Goal: Consume media (video, audio): Consume media (video, audio)

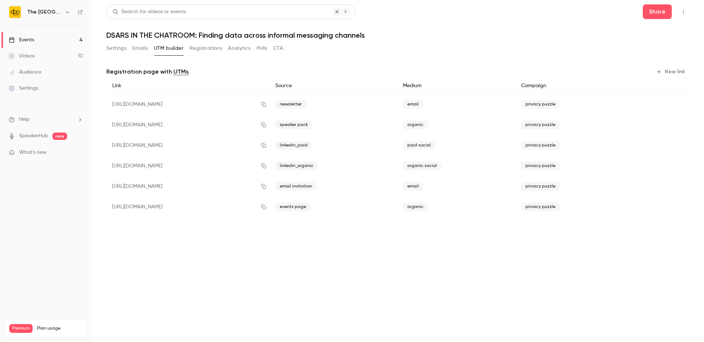
click at [40, 39] on link "Events 4" at bounding box center [46, 40] width 92 height 16
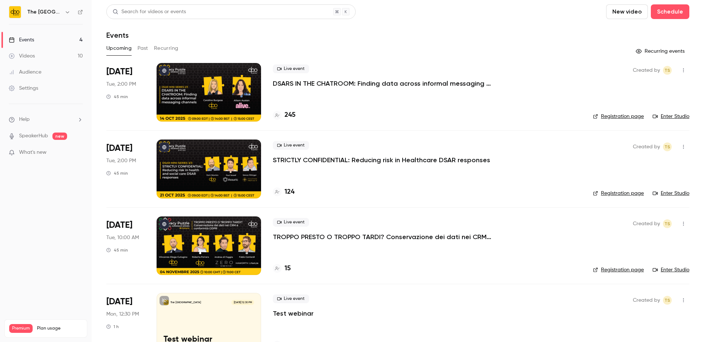
click at [36, 58] on link "Videos 10" at bounding box center [46, 56] width 92 height 16
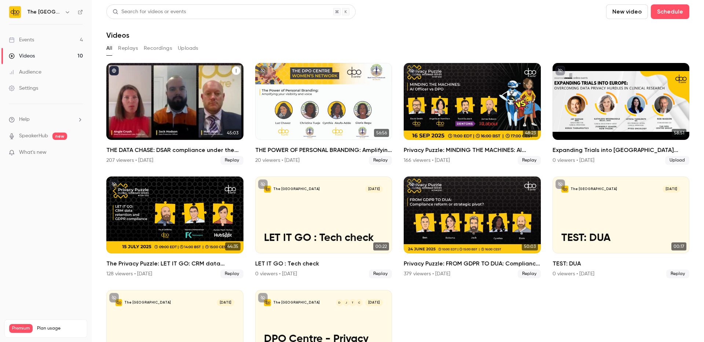
click at [180, 115] on div "THE DATA CHASE: DSAR compliance under the UK’s new data law" at bounding box center [174, 101] width 137 height 77
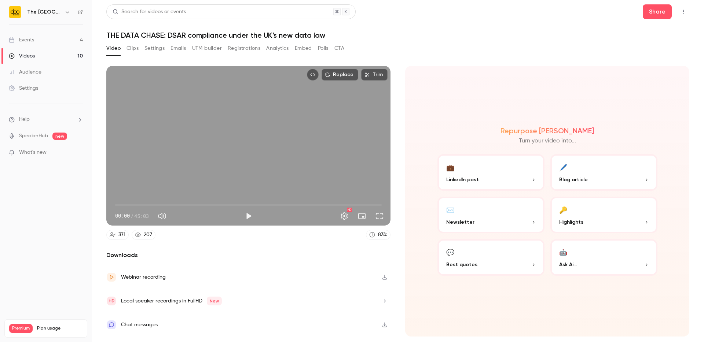
click at [205, 49] on button "UTM builder" at bounding box center [207, 49] width 30 height 12
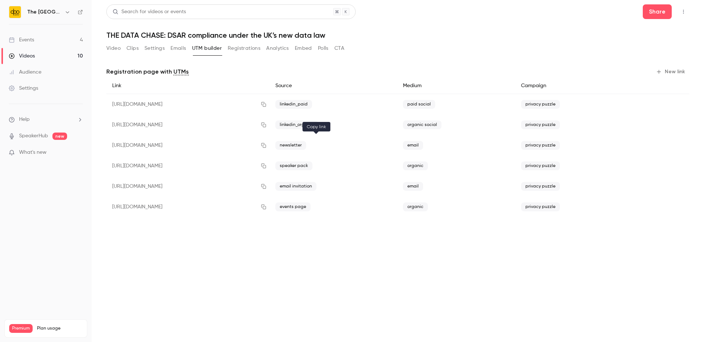
click at [266, 145] on icon "button" at bounding box center [263, 145] width 5 height 5
